Goal: Navigation & Orientation: Find specific page/section

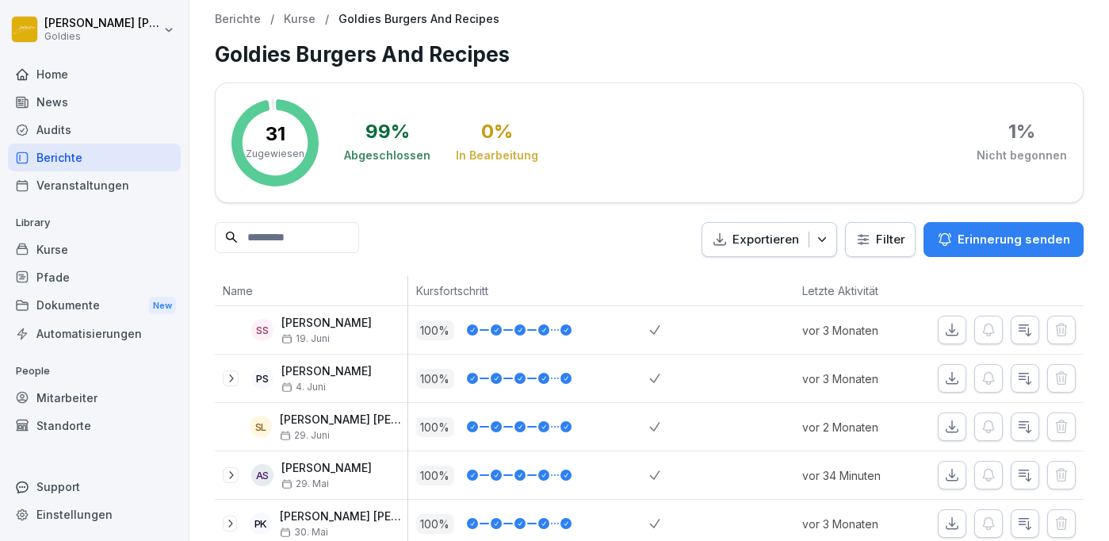
scroll to position [842, 0]
click at [292, 19] on p "Kurse" at bounding box center [300, 19] width 32 height 13
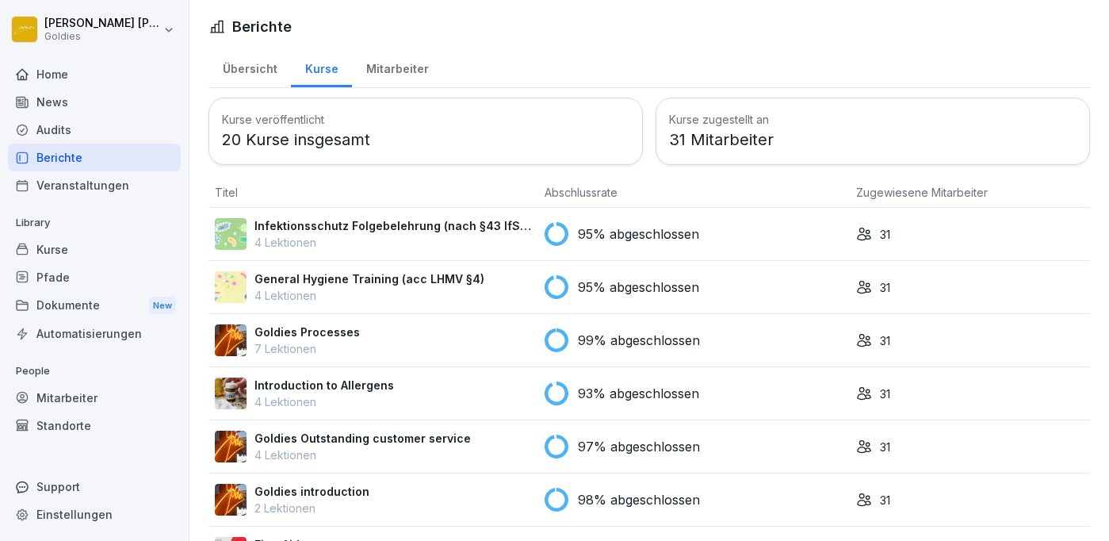
click at [313, 227] on p "Infektionsschutz Folgebelehrung (nach §43 IfSG)" at bounding box center [392, 225] width 277 height 17
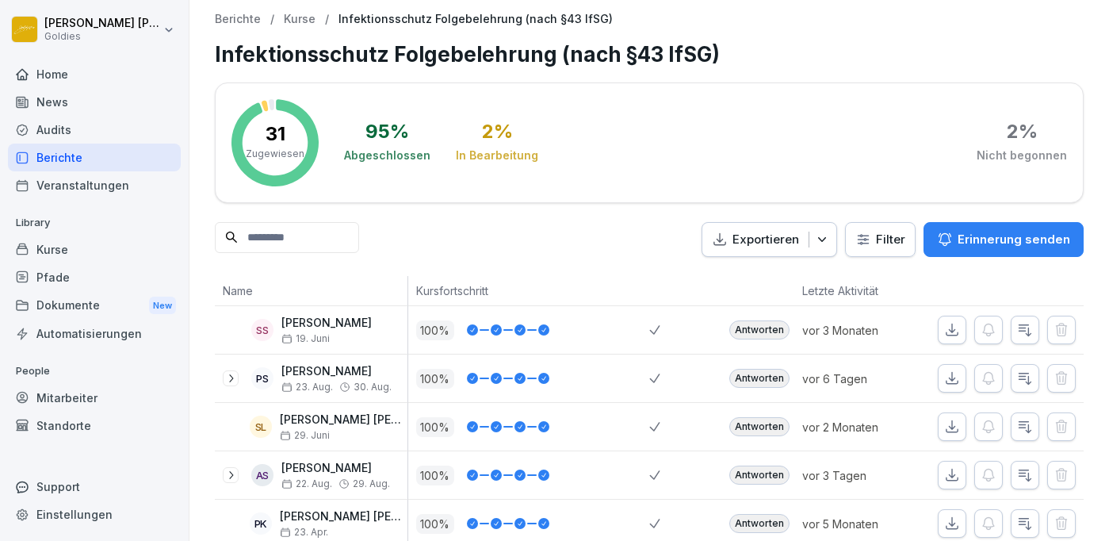
click at [295, 15] on p "Kurse" at bounding box center [300, 19] width 32 height 13
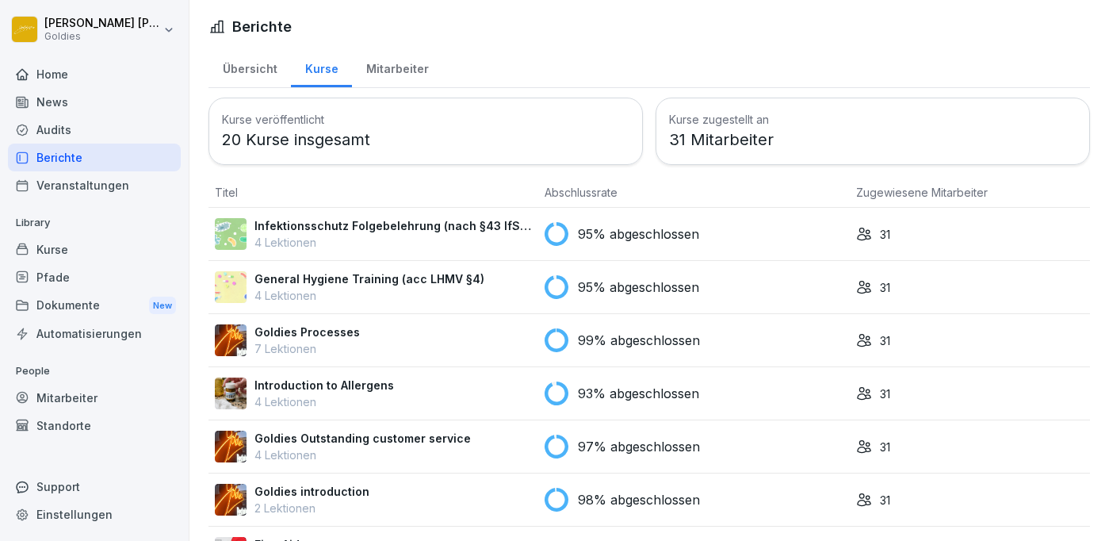
click at [340, 298] on p "4 Lektionen" at bounding box center [369, 295] width 230 height 17
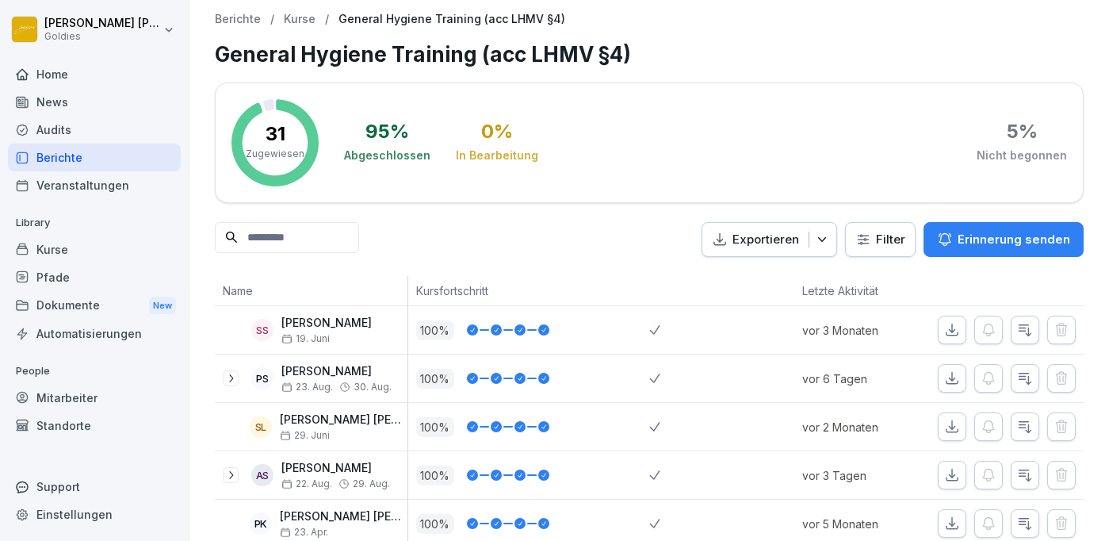
click at [294, 17] on p "Kurse" at bounding box center [300, 19] width 32 height 13
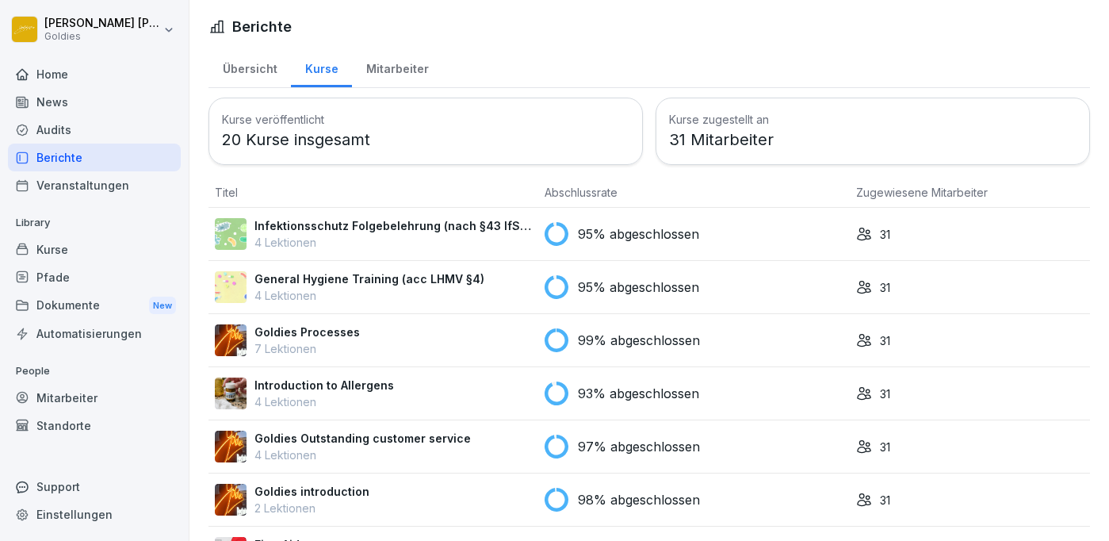
click at [328, 323] on p "Goldies Processes" at bounding box center [306, 331] width 105 height 17
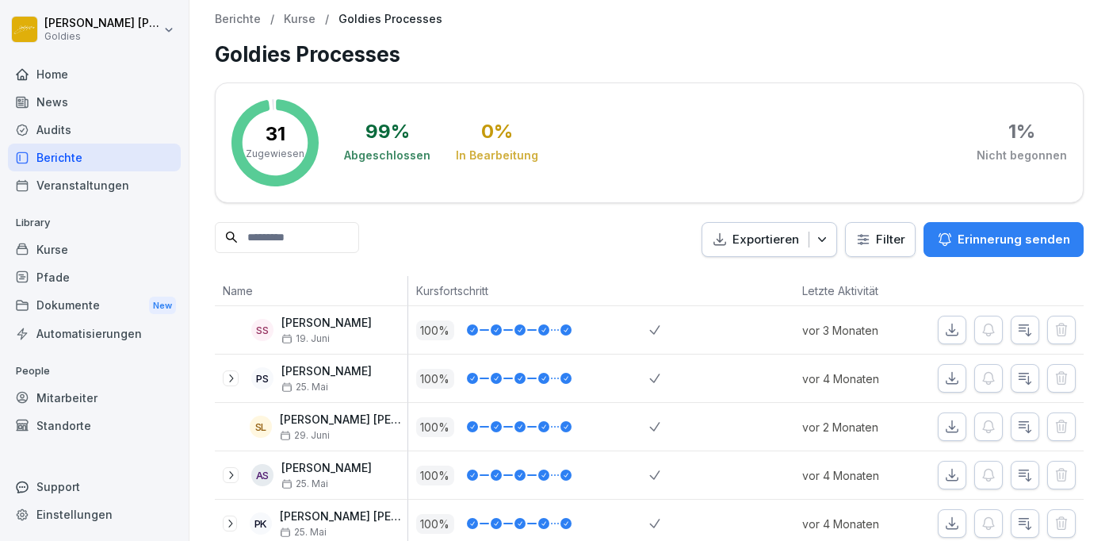
click at [297, 23] on p "Kurse" at bounding box center [300, 19] width 32 height 13
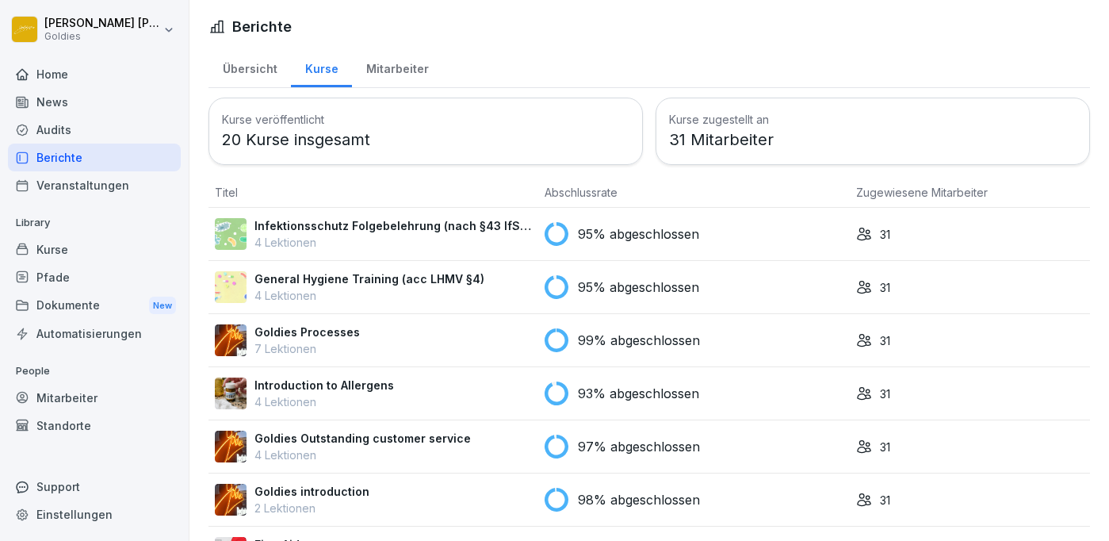
click at [349, 386] on p "Introduction to Allergens" at bounding box center [323, 384] width 139 height 17
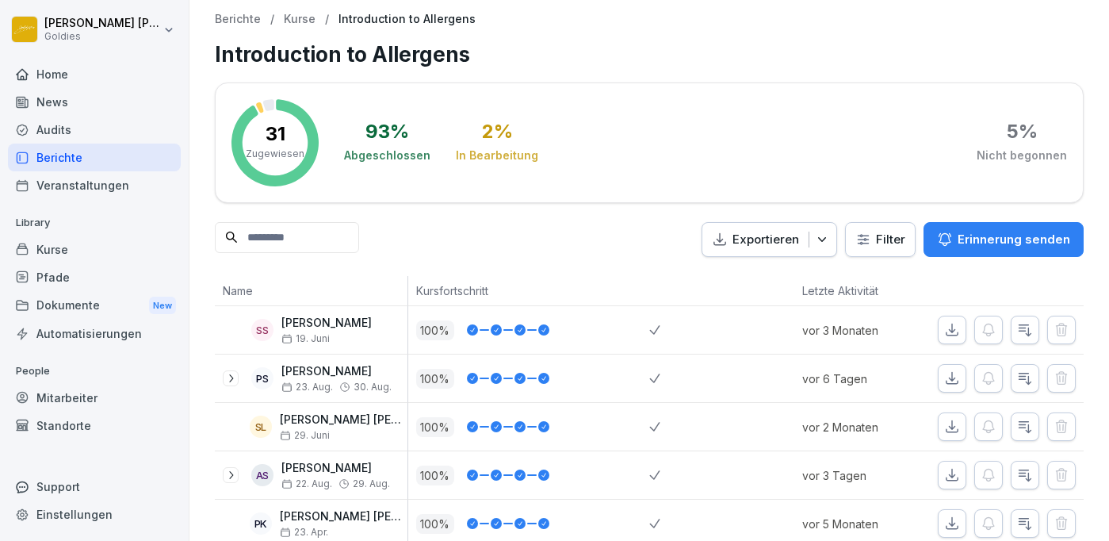
click at [300, 21] on p "Kurse" at bounding box center [300, 19] width 32 height 13
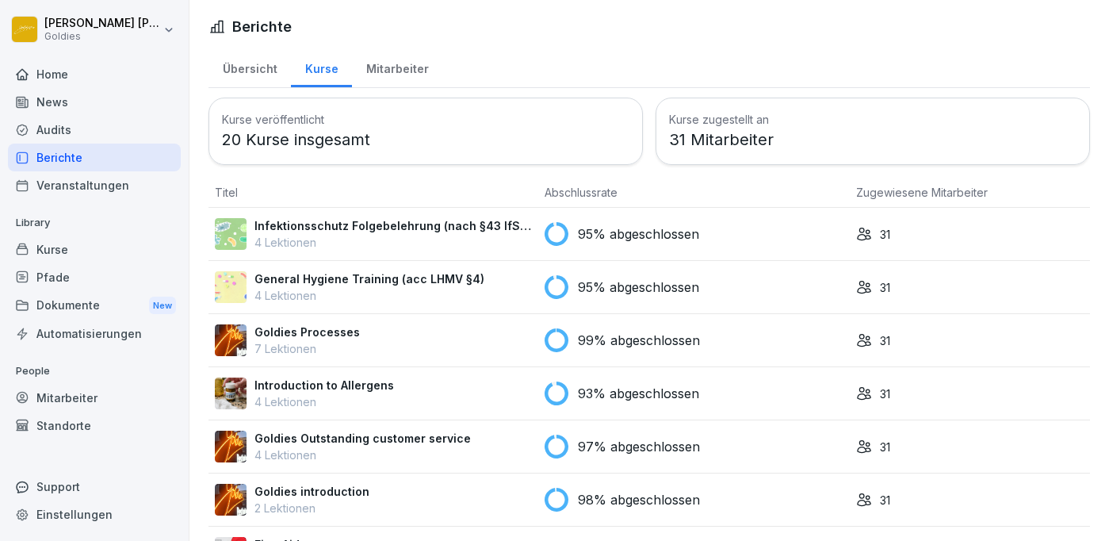
click at [336, 450] on p "4 Lektionen" at bounding box center [362, 454] width 216 height 17
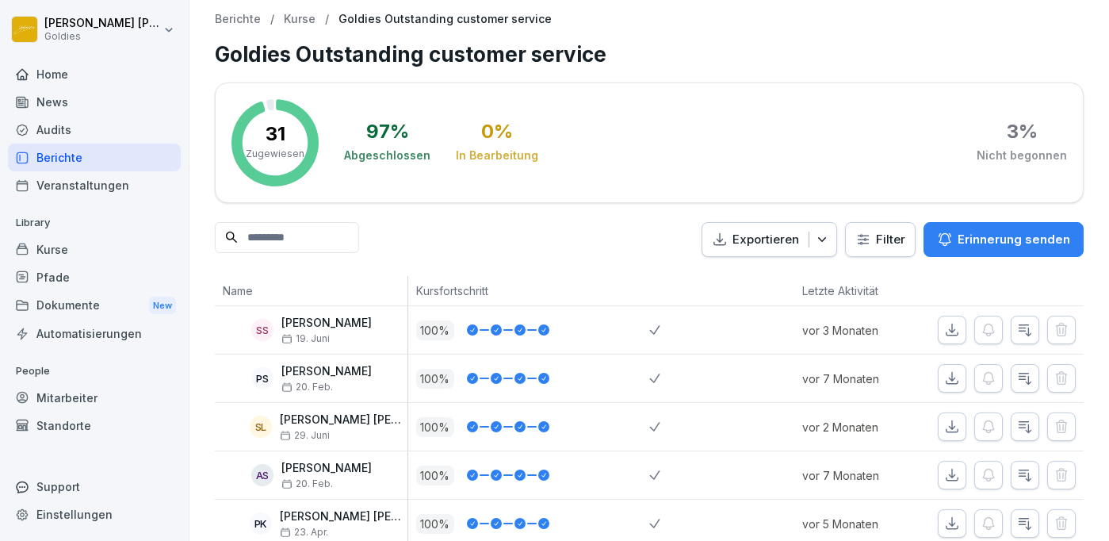
click at [298, 17] on p "Kurse" at bounding box center [300, 19] width 32 height 13
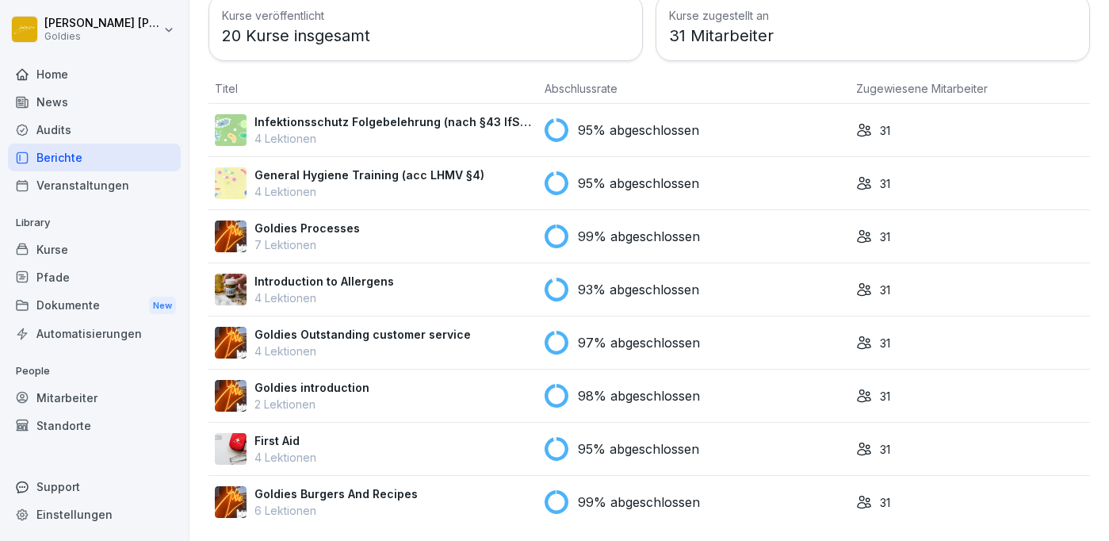
scroll to position [104, 0]
click at [317, 387] on p "Goldies introduction" at bounding box center [311, 387] width 115 height 17
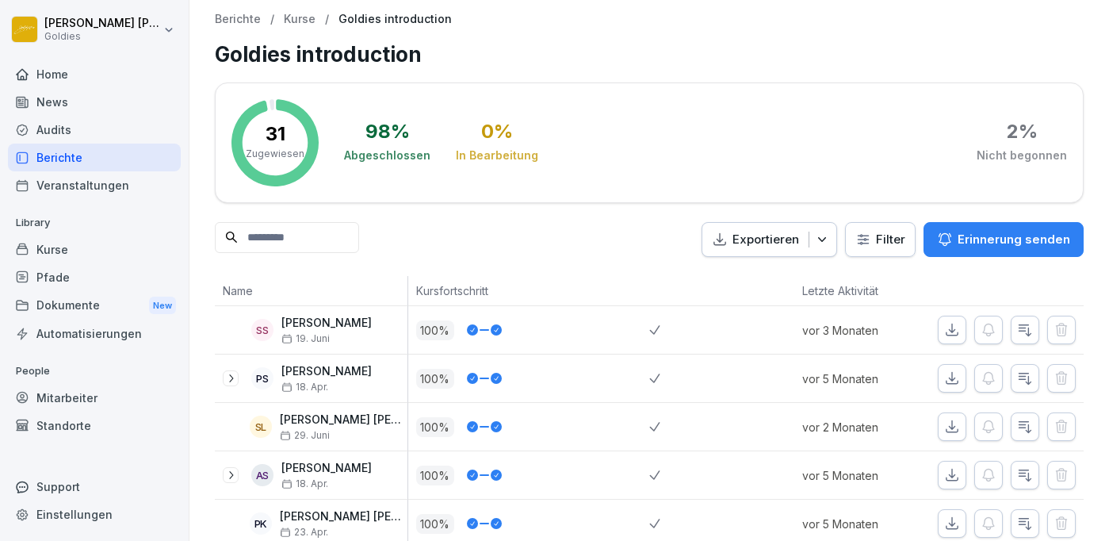
click at [289, 19] on p "Kurse" at bounding box center [300, 19] width 32 height 13
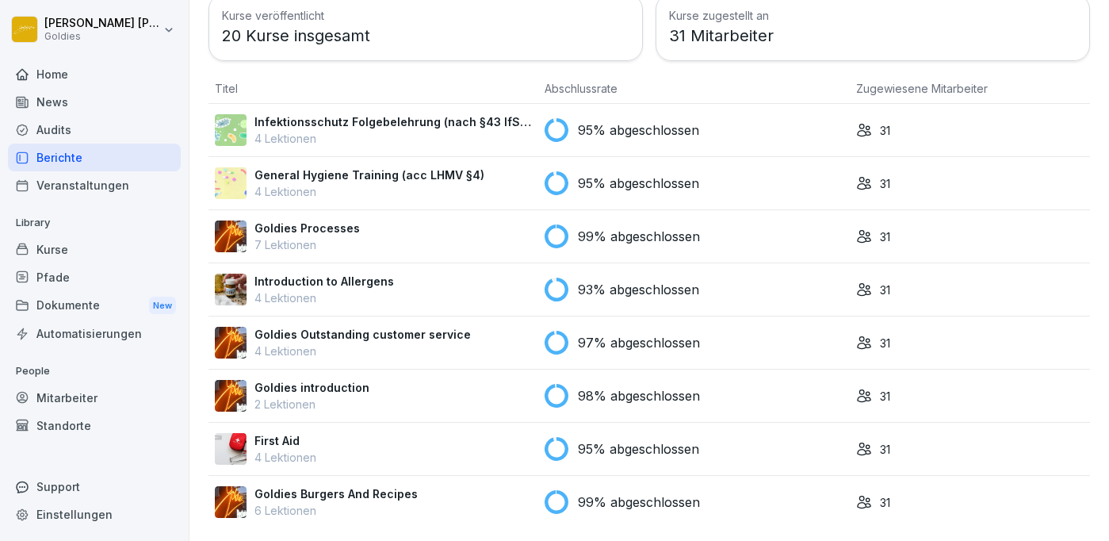
scroll to position [104, 0]
click at [292, 451] on p "4 Lektionen" at bounding box center [285, 457] width 62 height 17
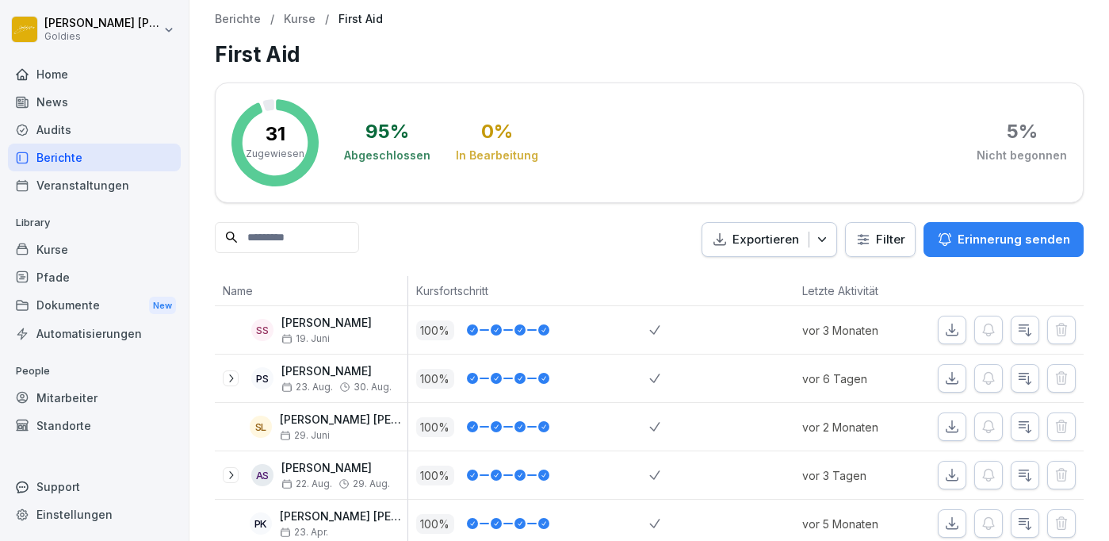
click at [296, 15] on p "Kurse" at bounding box center [300, 19] width 32 height 13
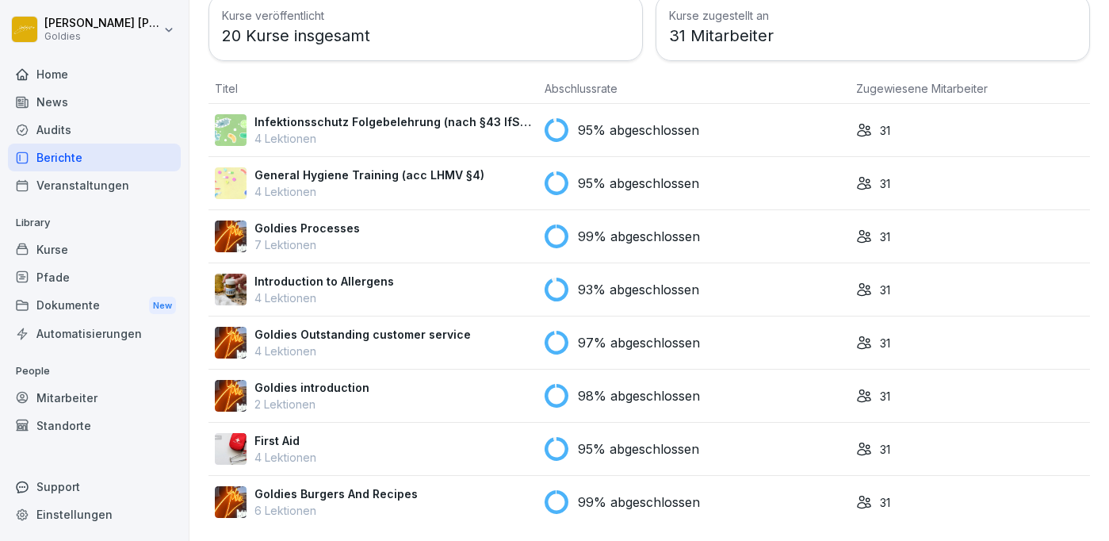
scroll to position [104, 0]
click at [326, 493] on p "Goldies Burgers And Recipes" at bounding box center [335, 493] width 163 height 17
